Goal: Information Seeking & Learning: Compare options

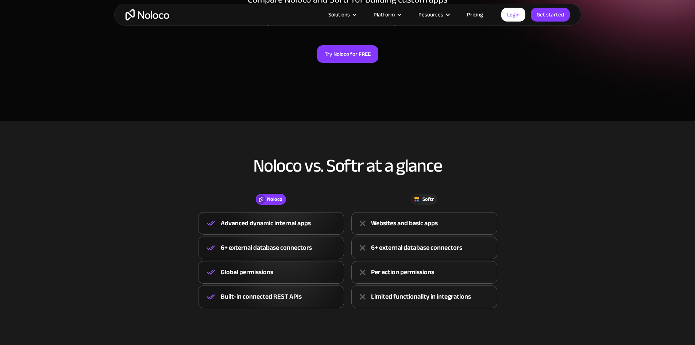
scroll to position [142, 0]
click at [302, 220] on div "Advanced dynamic internal apps" at bounding box center [266, 222] width 90 height 11
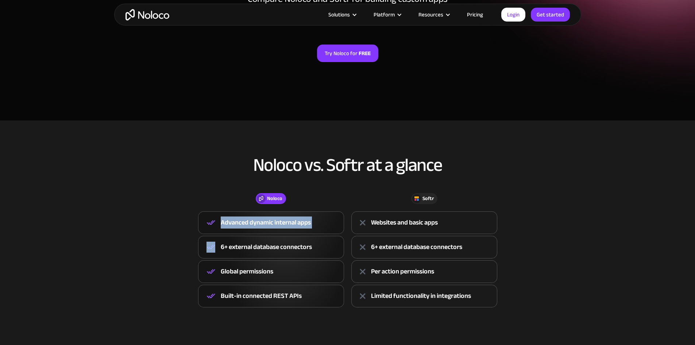
click at [302, 220] on div "Advanced dynamic internal apps" at bounding box center [266, 222] width 90 height 11
click at [304, 241] on div "6+ external database connectors" at bounding box center [266, 246] width 91 height 11
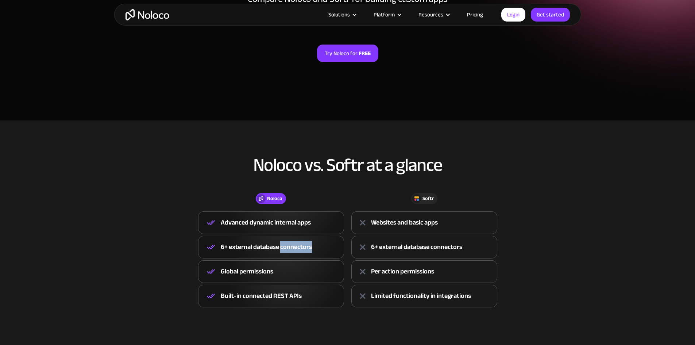
click at [304, 241] on div "6+ external database connectors" at bounding box center [266, 246] width 91 height 11
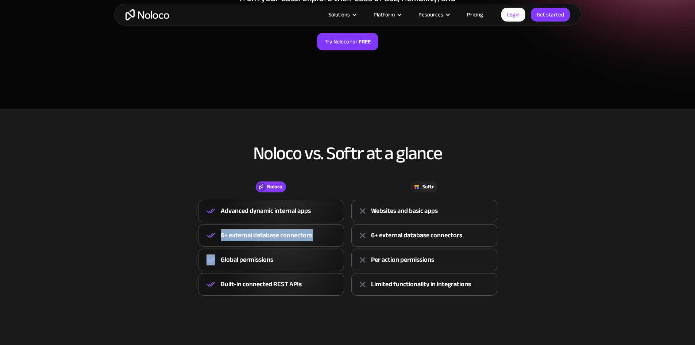
scroll to position [154, 0]
click at [266, 253] on div "Global permissions" at bounding box center [271, 259] width 146 height 23
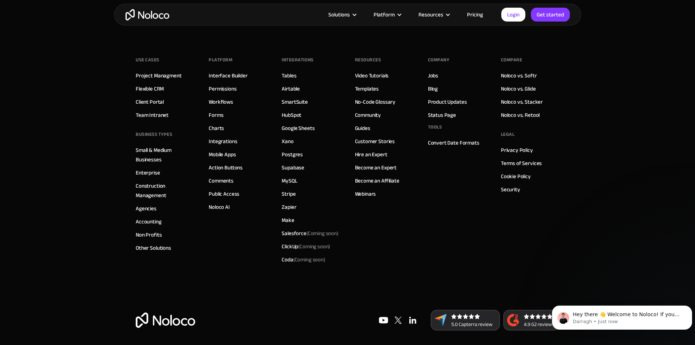
scroll to position [1991, 0]
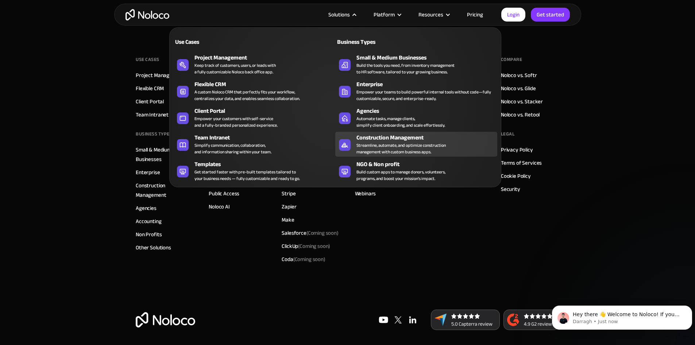
click at [438, 151] on div "Streamline, automate, and optimize construction management with custom business…" at bounding box center [400, 148] width 89 height 13
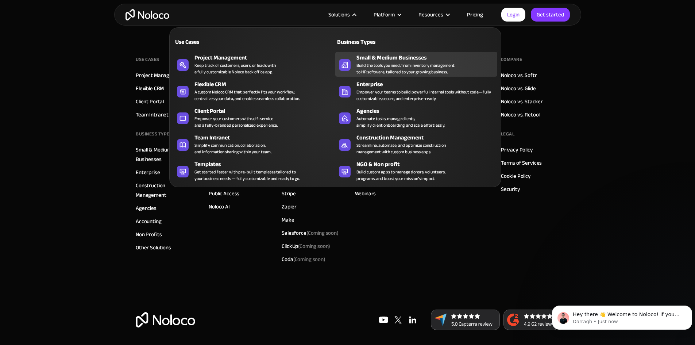
click at [410, 69] on div "Build the tools you need, from inventory management to HR software, tailored to…" at bounding box center [405, 68] width 98 height 13
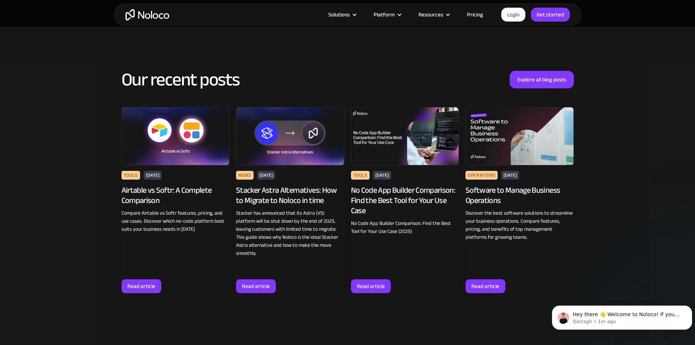
scroll to position [2993, 0]
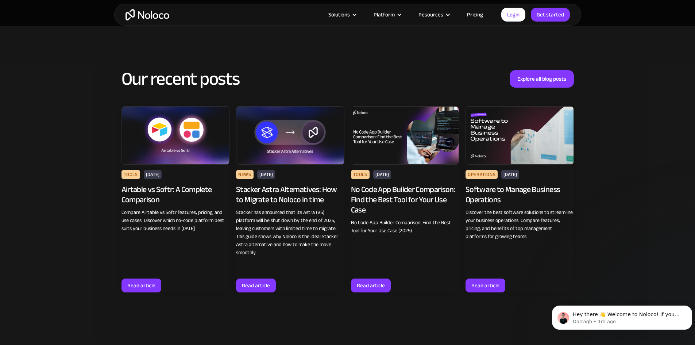
click at [376, 169] on div "Tools Aug 5, 2025 No Code App Builder Comparison: Find the Best Tool for Your U…" at bounding box center [405, 205] width 108 height 81
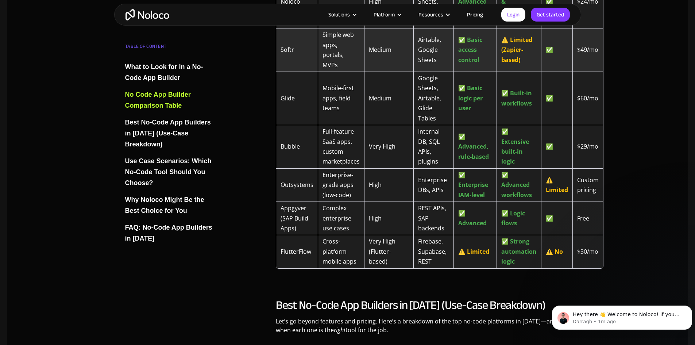
scroll to position [1230, 0]
click at [293, 125] on td "Bubble" at bounding box center [297, 145] width 42 height 43
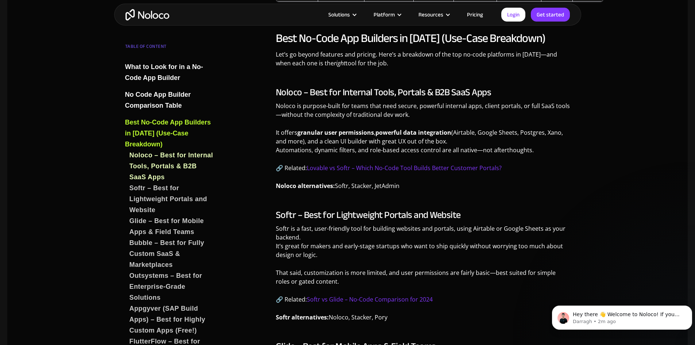
scroll to position [1500, 0]
